Goal: Information Seeking & Learning: Learn about a topic

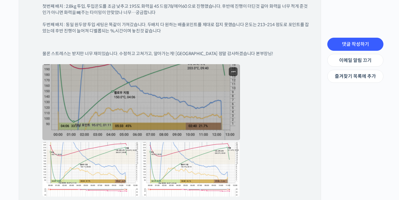
scroll to position [824, 0]
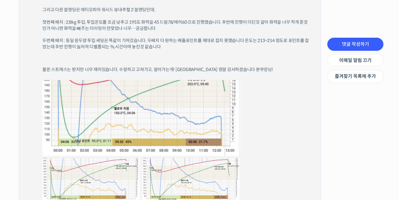
click at [196, 42] on p "두번째 배치 : 동일 원두양 투입 세팅은 똑같이 가져갔습니다. 두배치 다 원하는 배출포인트를 제대로 잡지 못했습니다 온도는 213~214 정도…" at bounding box center [175, 44] width 267 height 12
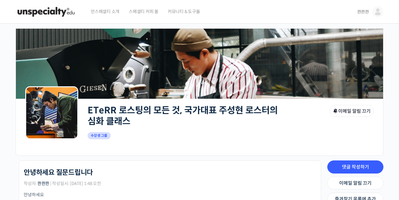
scroll to position [0, 0]
click at [50, 12] on img at bounding box center [46, 11] width 61 height 19
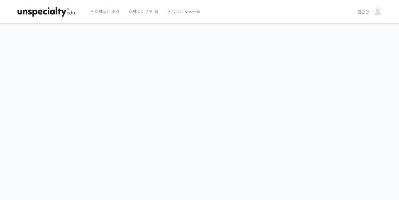
click at [375, 4] on link "콴콴콴" at bounding box center [370, 12] width 26 height 24
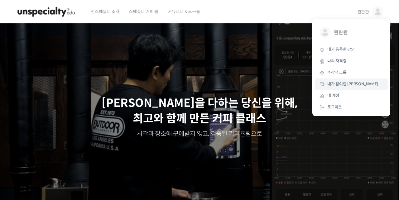
click at [343, 83] on span "내가 참여한 [PERSON_NAME]" at bounding box center [352, 83] width 51 height 5
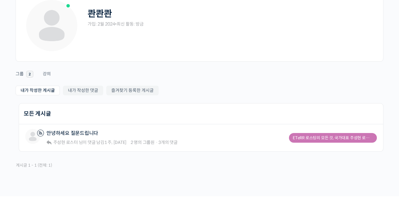
scroll to position [46, 0]
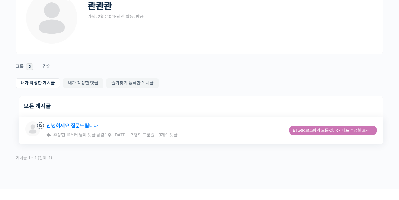
click at [84, 124] on link "안녕하세요 질문드립니다" at bounding box center [72, 126] width 52 height 6
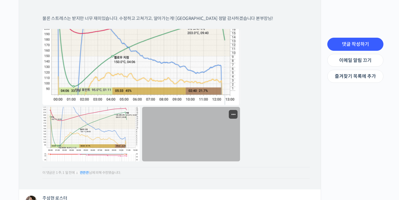
scroll to position [875, 0]
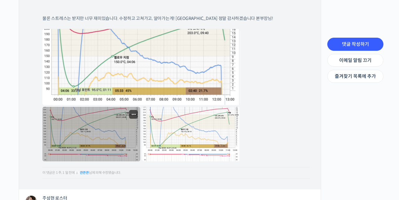
click at [124, 115] on link at bounding box center [91, 134] width 98 height 54
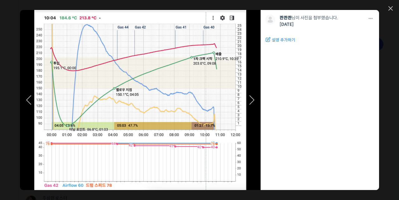
click at [252, 100] on icon at bounding box center [251, 99] width 5 height 9
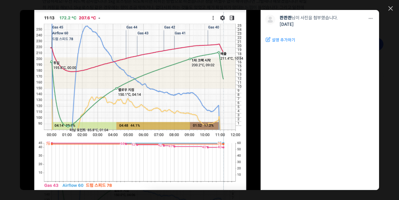
scroll to position [655, 0]
click at [390, 6] on div "모두 공개 모든 회원 나만 보기 다운로드 다운로드 콴콴콴 님이 사진을 첨부했습니다. 1주 전 설명 추가하기 수정하기 편집 완료하기 취소" at bounding box center [199, 100] width 399 height 200
click at [390, 10] on icon at bounding box center [390, 8] width 4 height 4
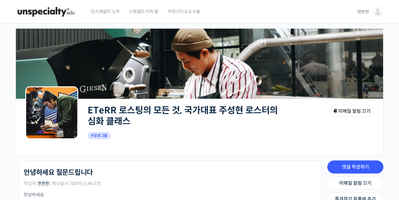
scroll to position [0, 0]
click at [58, 9] on img at bounding box center [46, 11] width 61 height 19
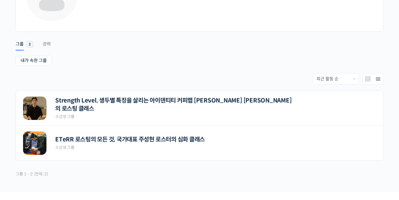
scroll to position [69, 0]
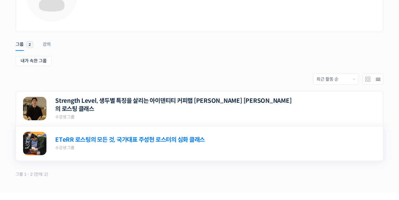
click at [160, 144] on link "ETeRR 로스팅의 모든 것, 국가대표 주성현 로스터의 심화 클래스" at bounding box center [130, 140] width 150 height 8
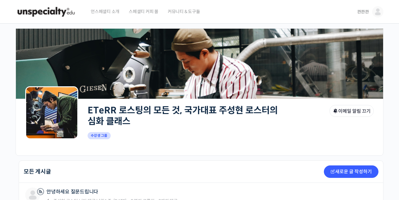
click at [376, 10] on img at bounding box center [377, 11] width 11 height 11
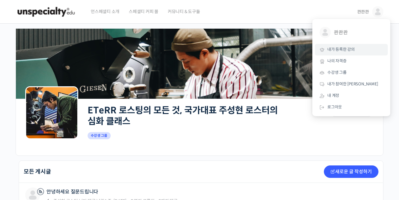
click at [342, 50] on span "내가 등록한 강의" at bounding box center [340, 49] width 27 height 5
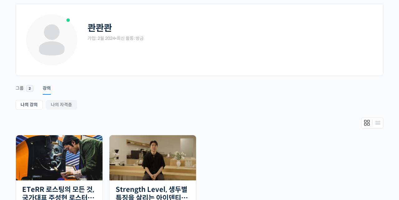
scroll to position [39, 0]
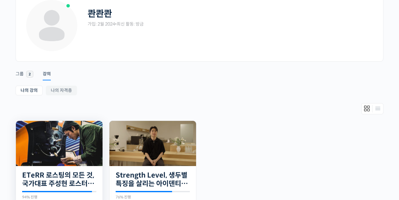
click at [61, 145] on img at bounding box center [59, 143] width 87 height 45
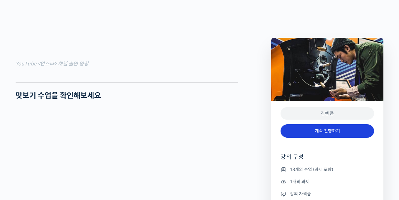
click at [330, 132] on link "계속 진행하기" at bounding box center [326, 130] width 93 height 13
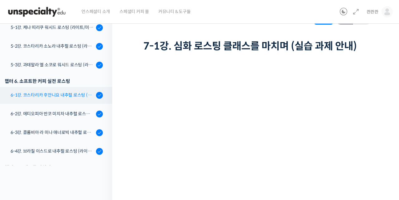
scroll to position [299, 0]
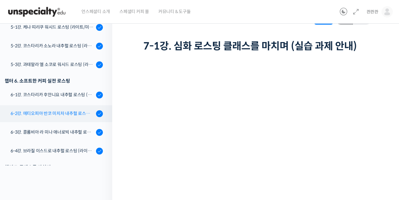
click at [73, 114] on div "6-2강. 에티오피아 반코 미치차 내추럴 로스팅 (라이트/미디움/다크)" at bounding box center [53, 113] width 84 height 7
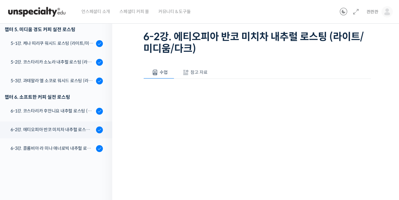
scroll to position [38, 0]
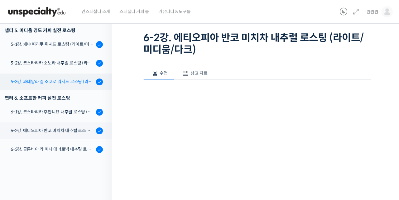
click at [68, 86] on link "5-3강. 과테말라 엘 소코로 워시드 로스팅 (라이트/미디움/다크)" at bounding box center [54, 82] width 115 height 17
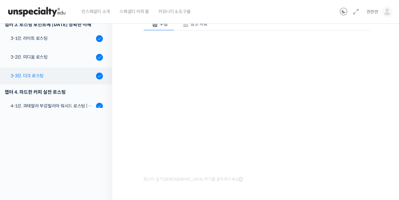
scroll to position [104, 0]
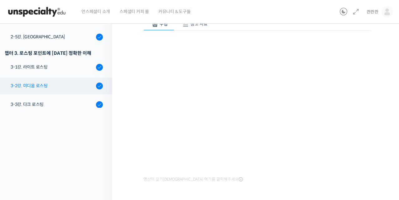
click at [50, 87] on div "3-2강. 미디움 로스팅" at bounding box center [53, 85] width 84 height 7
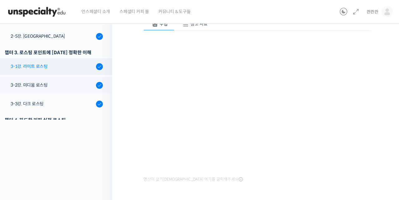
scroll to position [130, 0]
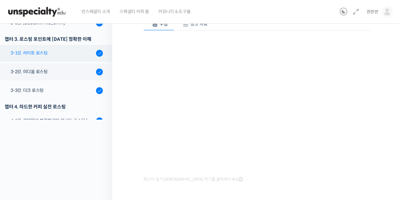
click at [38, 52] on div "3-1강. 라이트 로스팅" at bounding box center [53, 53] width 84 height 7
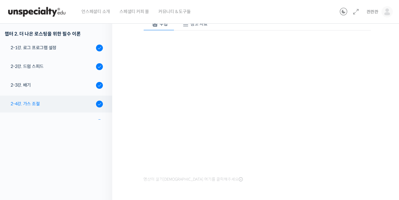
scroll to position [28, 0]
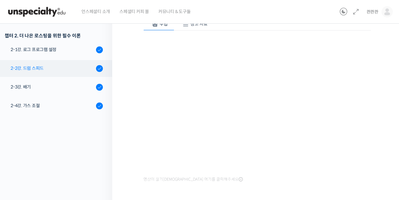
click at [56, 71] on div "2-2강. 드럼 스피드" at bounding box center [53, 68] width 84 height 7
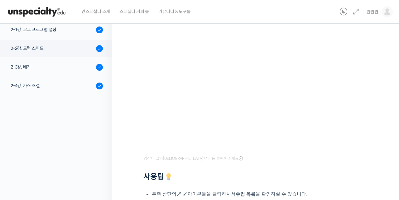
scroll to position [29, 0]
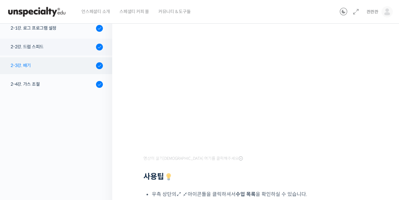
click at [67, 65] on div "2-3강. 배기" at bounding box center [53, 65] width 84 height 7
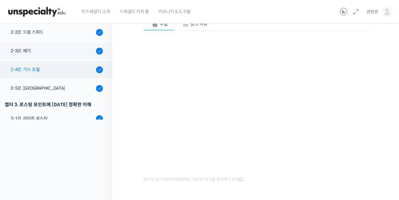
scroll to position [65, 0]
click at [50, 72] on div "2-4강. 가스 조절" at bounding box center [53, 69] width 84 height 7
